Goal: Book appointment/travel/reservation

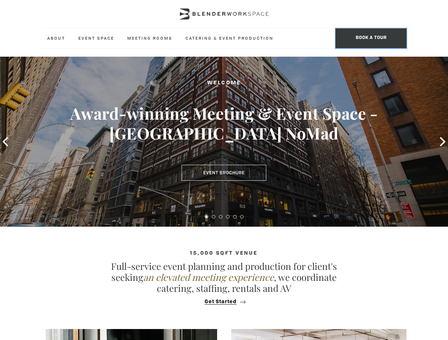
click at [371, 38] on span "BOOK A TOUR" at bounding box center [370, 38] width 71 height 20
click at [5, 142] on icon at bounding box center [4, 141] width 5 height 9
click at [442, 142] on div "Book A Tour. The Blender experience is better in-person. Team Size 1 2 3 4 5 6 …" at bounding box center [224, 170] width 448 height 340
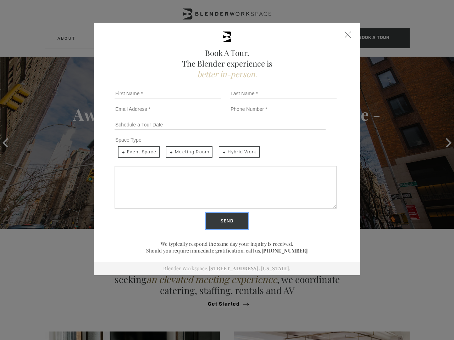
click at [206, 217] on input "Send" at bounding box center [227, 221] width 43 height 16
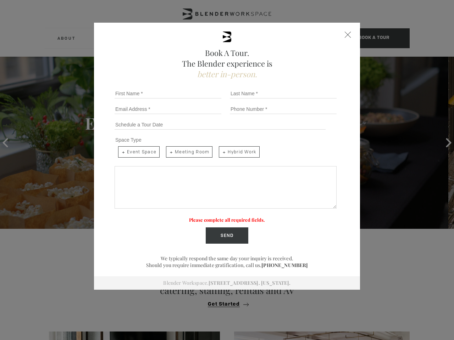
click at [213, 217] on label "Please complete all required fields." at bounding box center [227, 220] width 76 height 6
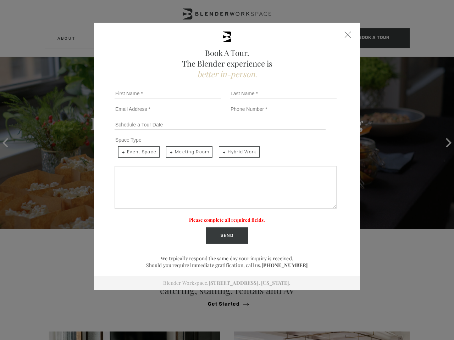
click at [220, 217] on label "Please complete all required fields." at bounding box center [227, 220] width 76 height 6
click at [228, 217] on label "Please complete all required fields." at bounding box center [227, 220] width 76 height 6
click at [235, 217] on label "Please complete all required fields." at bounding box center [227, 220] width 76 height 6
click at [242, 217] on label "Please complete all required fields." at bounding box center [227, 220] width 76 height 6
click at [224, 302] on div "Book A Tour. The Blender experience is better in-person. Team Size 1 2 3 4 5 6 …" at bounding box center [227, 170] width 454 height 340
